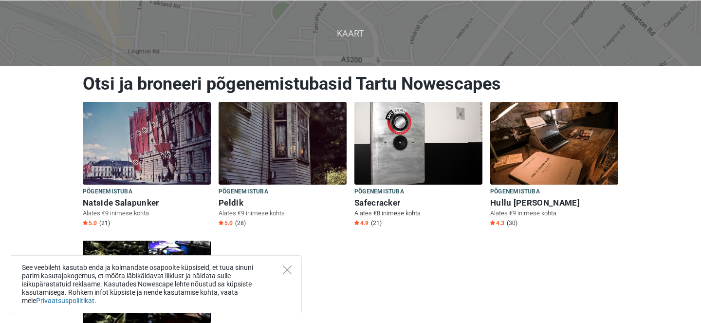
scroll to position [64, 0]
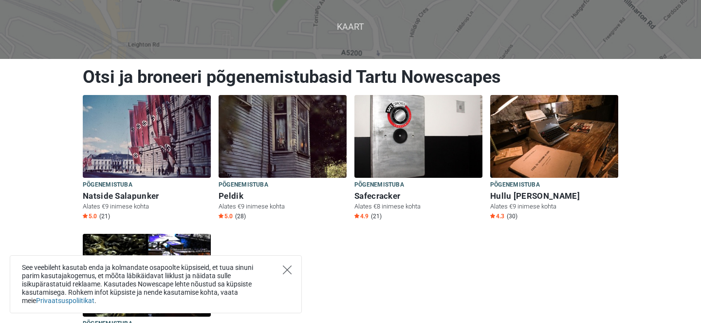
click at [285, 272] on icon "Close" at bounding box center [287, 269] width 9 height 9
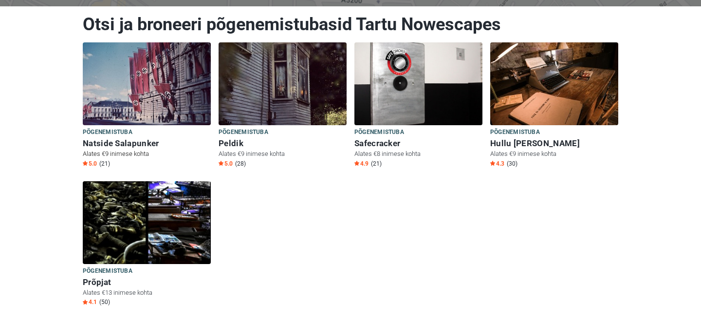
scroll to position [118, 0]
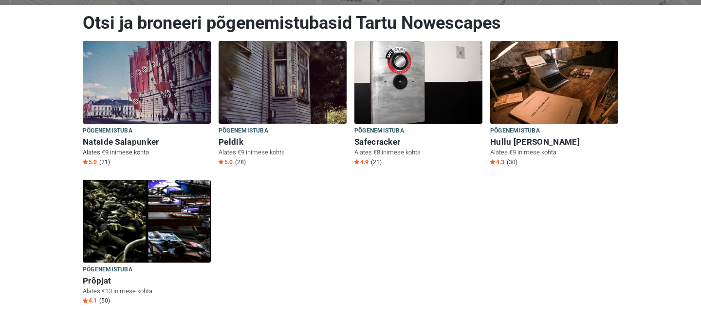
click at [116, 141] on h6 "Natside Salapunker" at bounding box center [147, 142] width 128 height 10
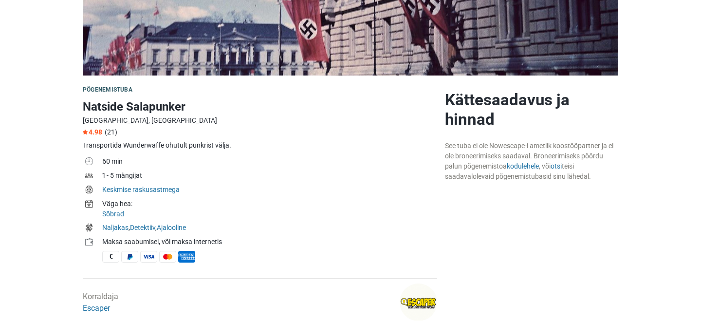
scroll to position [226, 0]
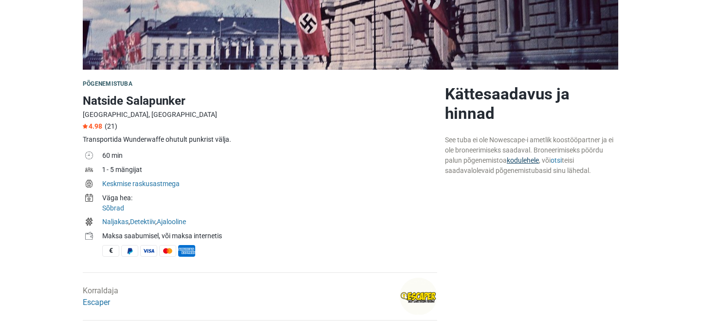
click at [519, 161] on link "kodulehele" at bounding box center [523, 160] width 32 height 8
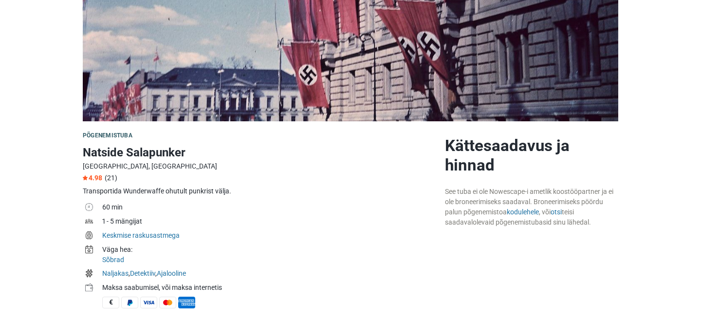
scroll to position [0, 0]
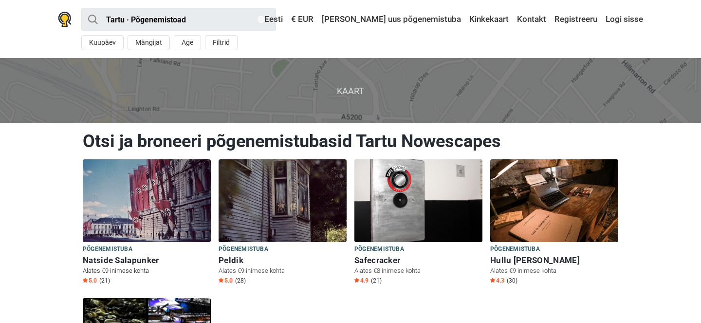
scroll to position [118, 0]
